Goal: Task Accomplishment & Management: Manage account settings

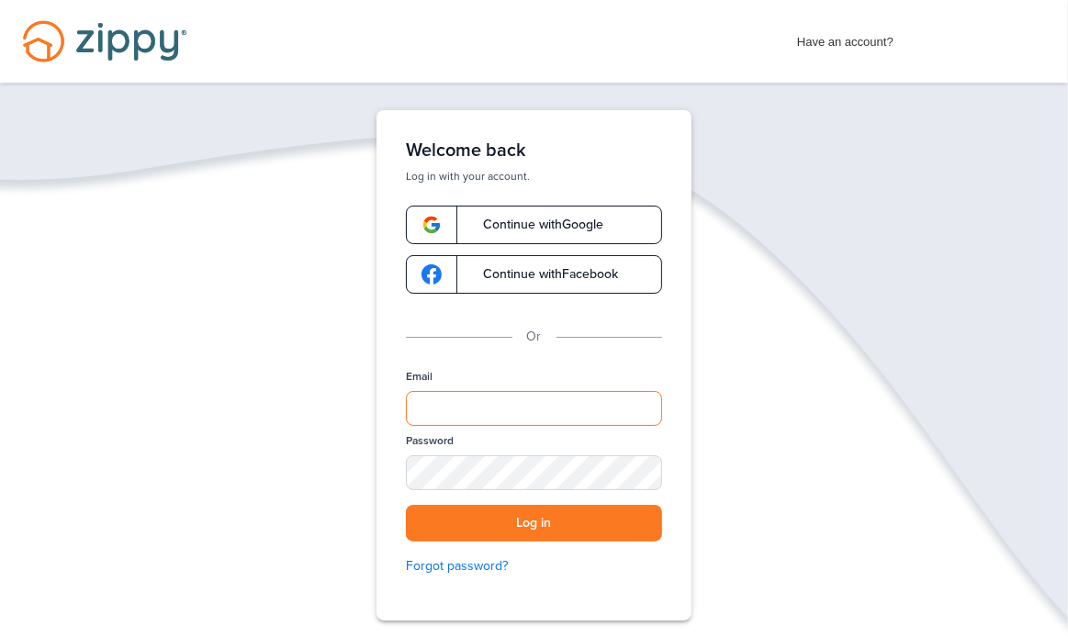
click at [496, 410] on input "Email" at bounding box center [534, 408] width 256 height 35
type input "**********"
click at [640, 472] on div "SHOW" at bounding box center [639, 474] width 40 height 17
click at [639, 473] on div "HIDE" at bounding box center [639, 474] width 40 height 17
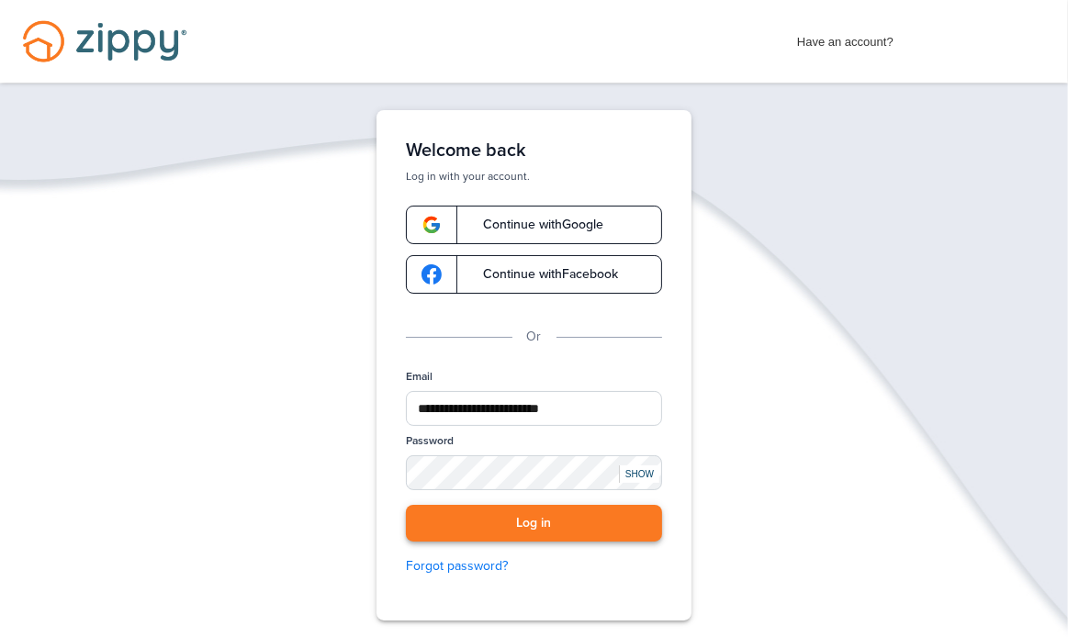
click at [537, 520] on button "Log in" at bounding box center [534, 524] width 256 height 38
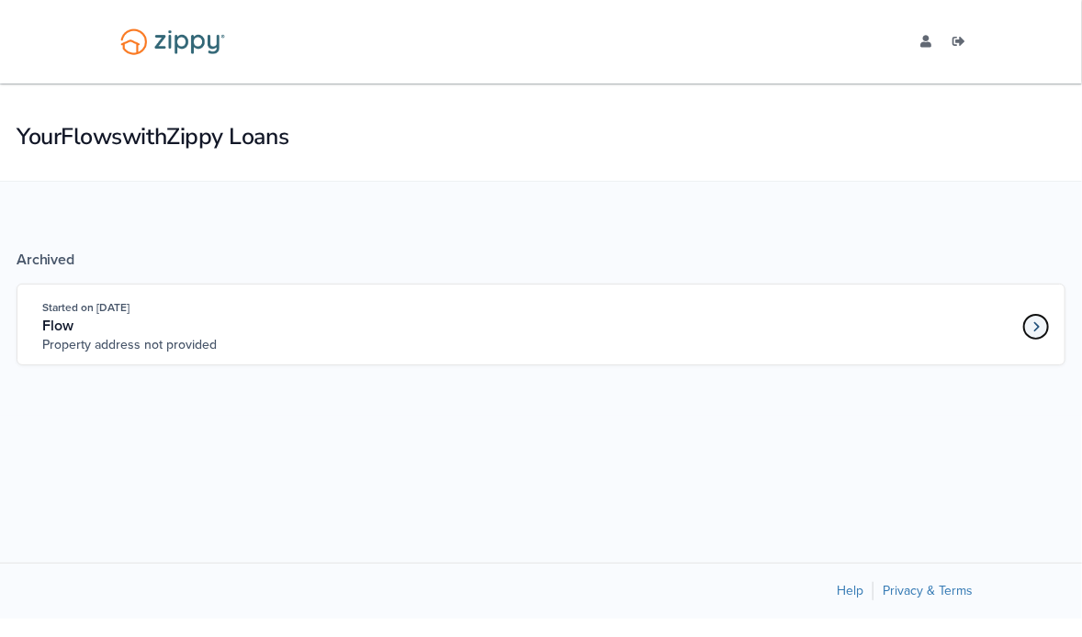
click at [1037, 327] on icon "Loan number 4259455" at bounding box center [1036, 327] width 6 height 10
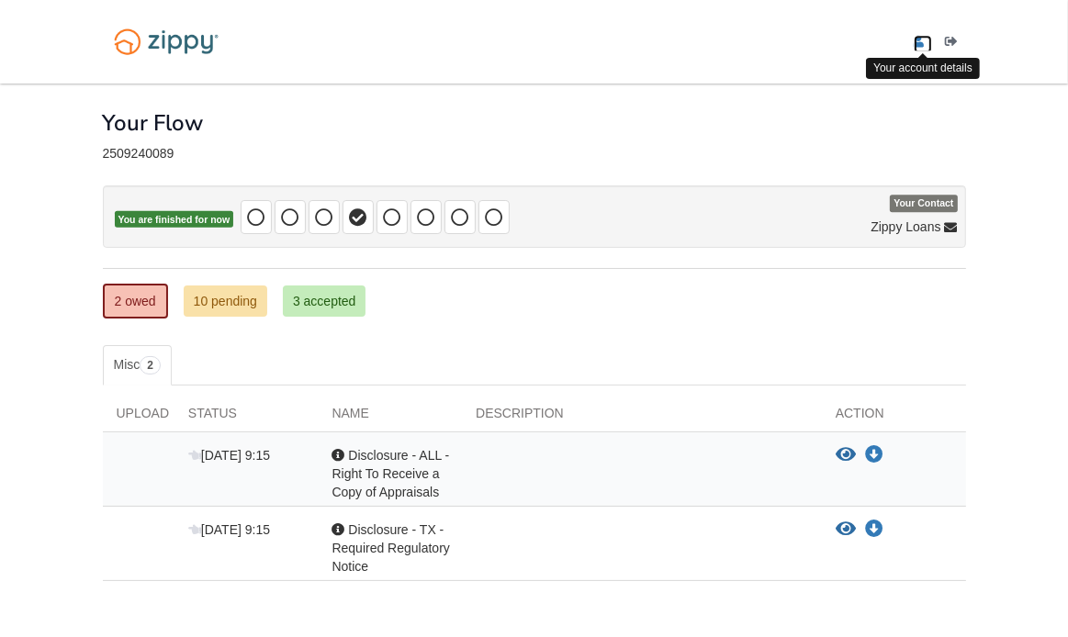
click at [919, 36] on icon "edit profile" at bounding box center [919, 42] width 11 height 13
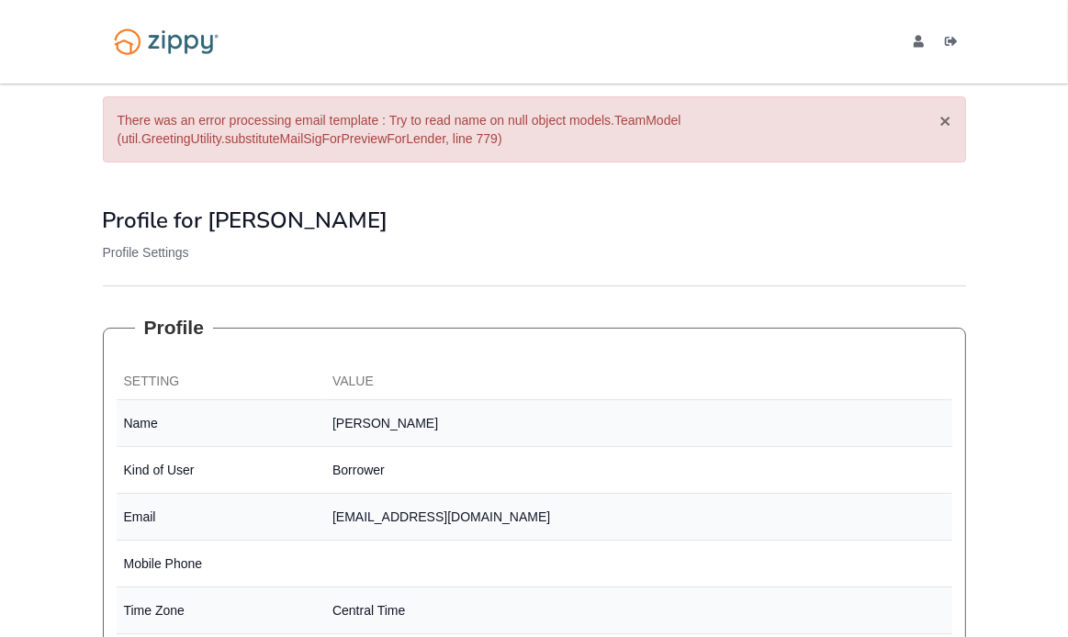
click at [946, 118] on button "×" at bounding box center [945, 120] width 11 height 19
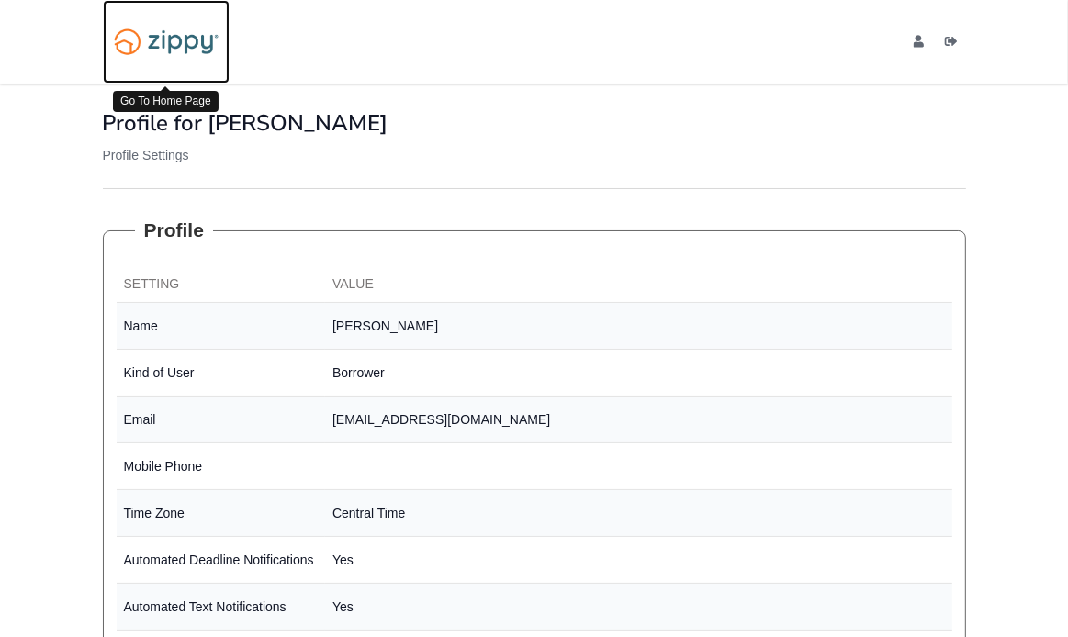
click at [178, 42] on img at bounding box center [166, 41] width 127 height 43
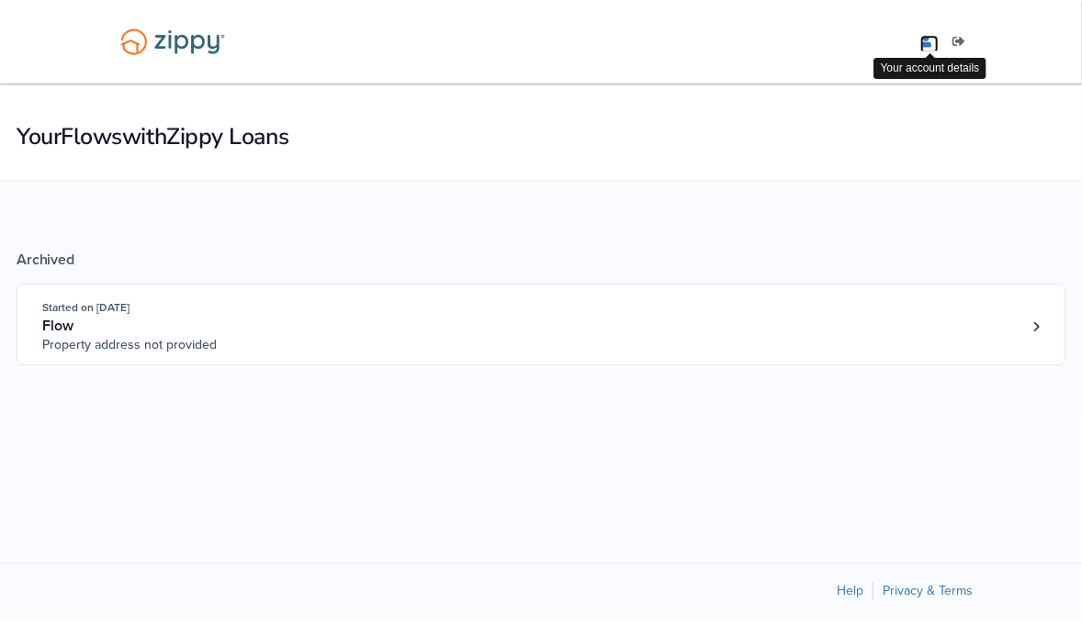
click at [926, 41] on icon "edit profile" at bounding box center [925, 42] width 11 height 13
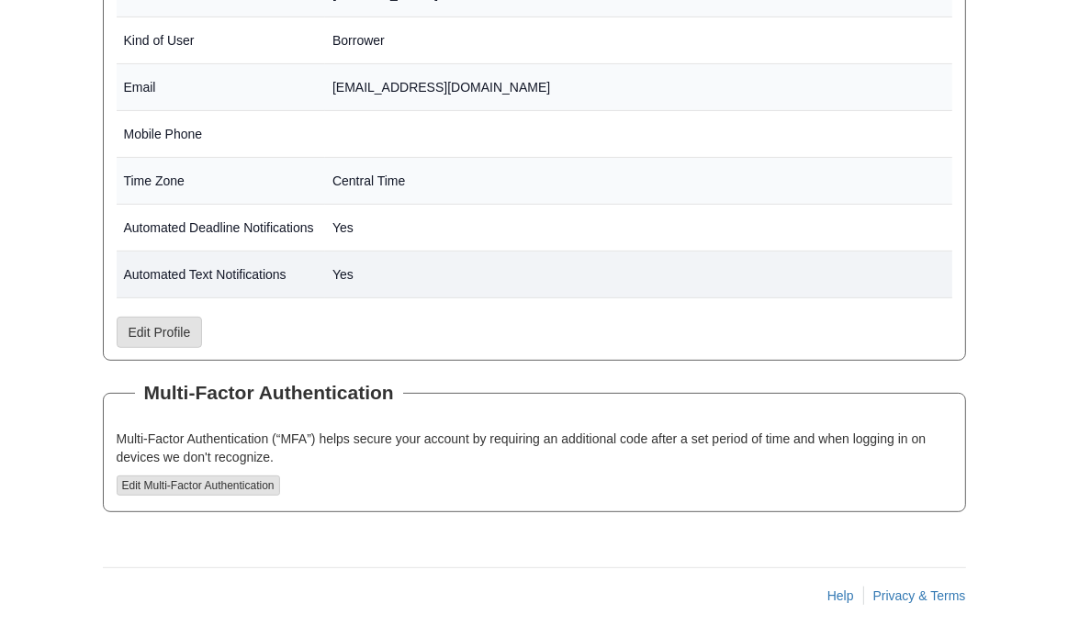
scroll to position [431, 0]
click at [195, 480] on button "Edit Multi-Factor Authentication" at bounding box center [199, 485] width 164 height 20
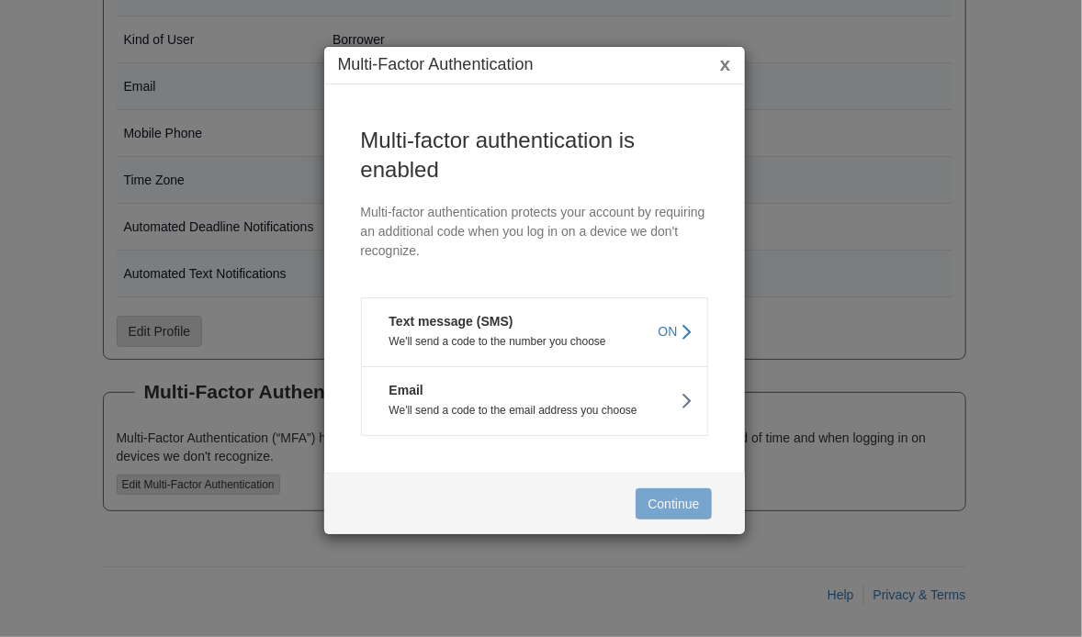
click at [672, 328] on span "ON" at bounding box center [668, 331] width 19 height 18
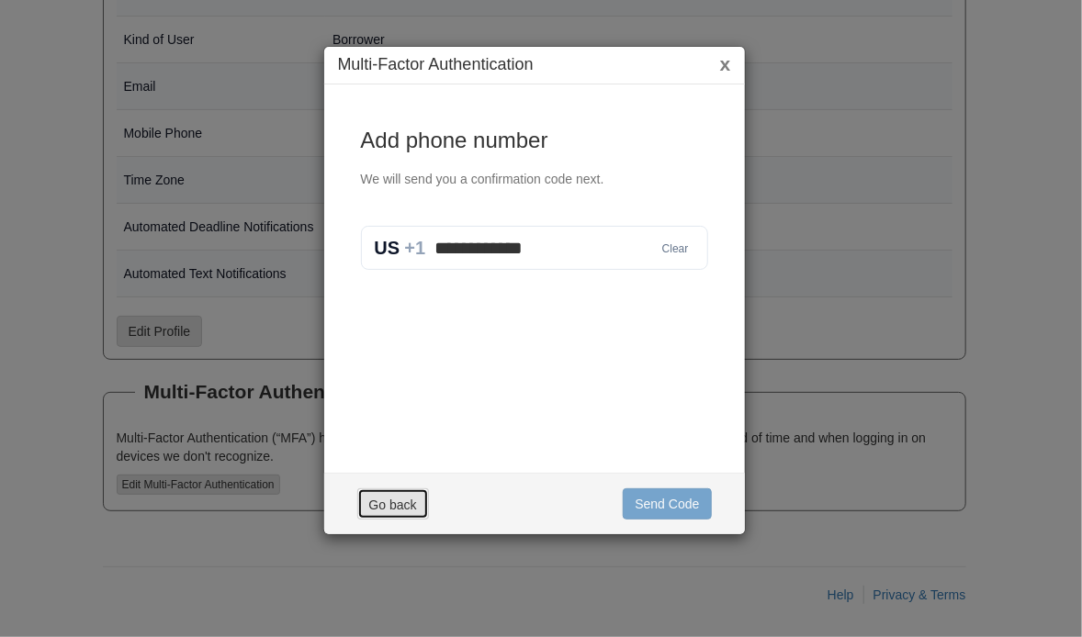
click at [397, 502] on button "Go back" at bounding box center [393, 504] width 72 height 31
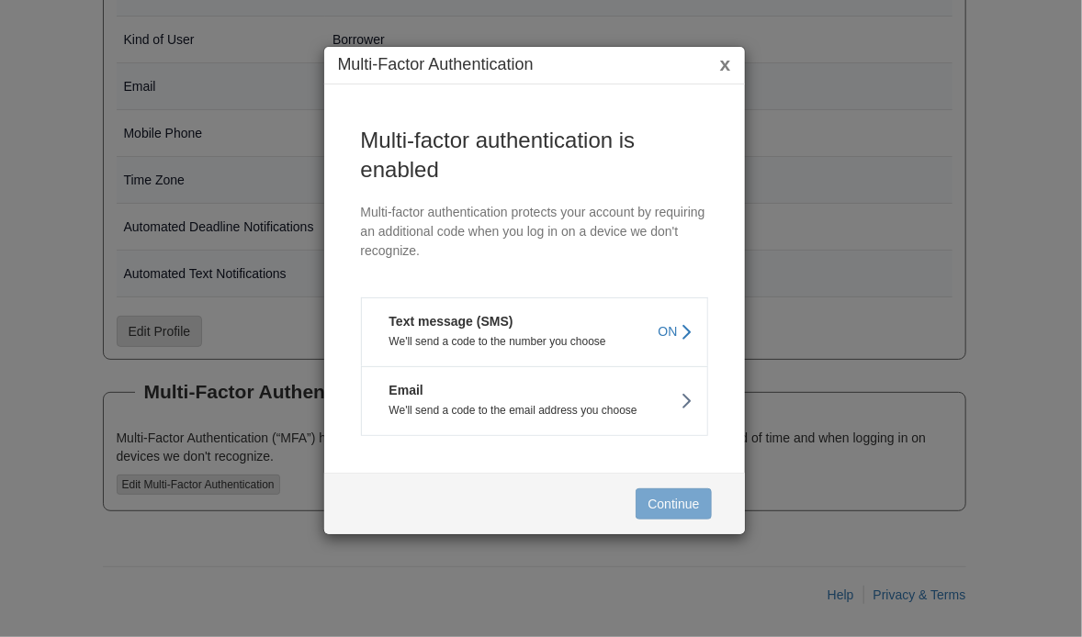
click at [724, 63] on button "x" at bounding box center [725, 63] width 11 height 19
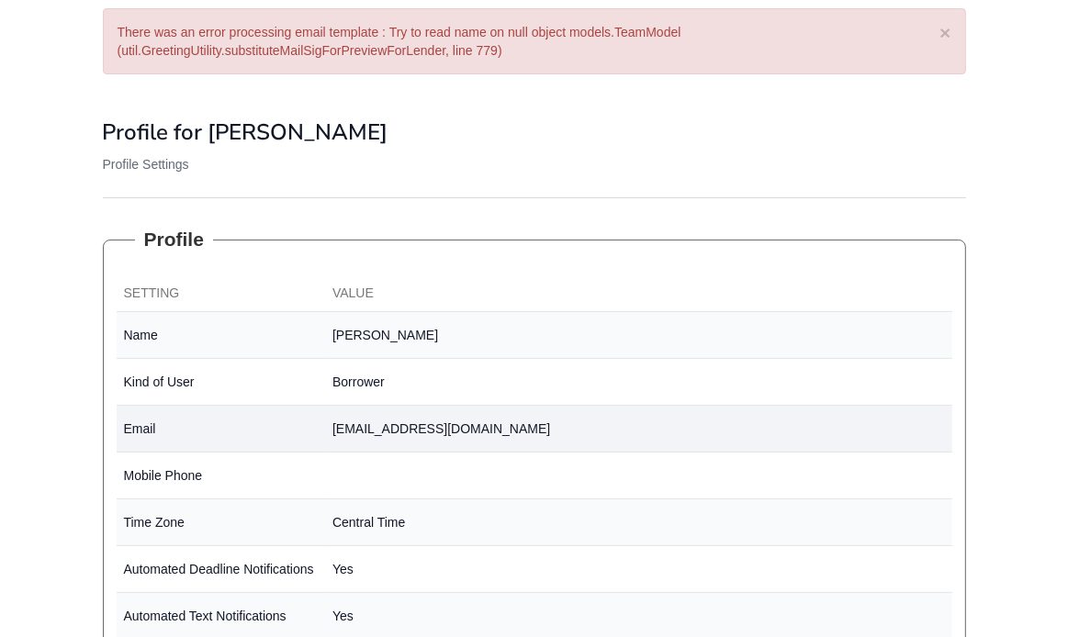
scroll to position [0, 0]
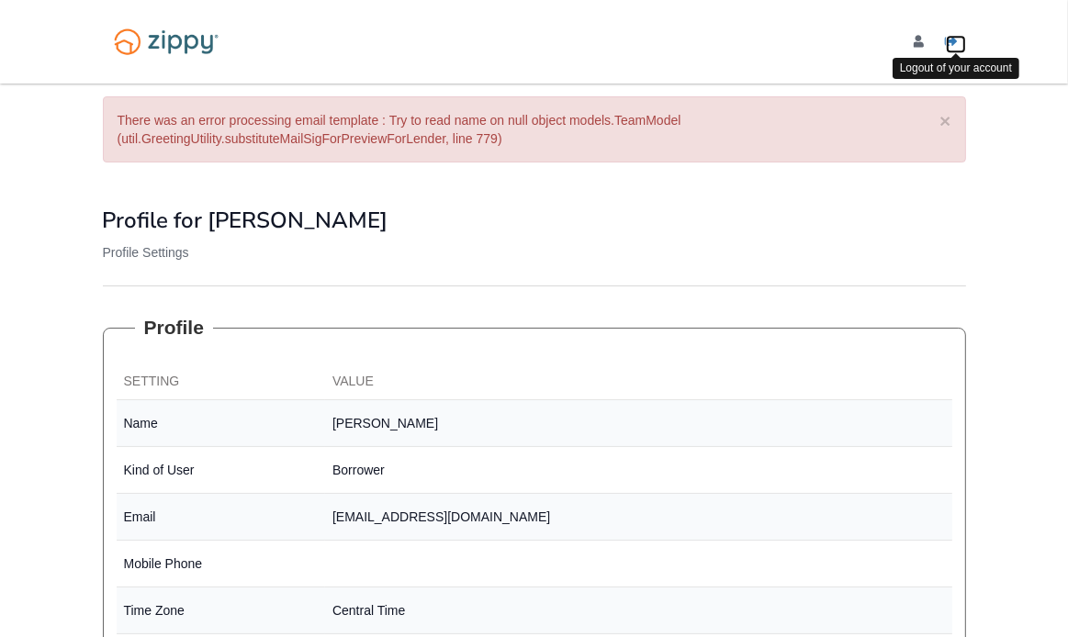
click at [954, 38] on icon "Log out" at bounding box center [952, 42] width 13 height 13
